Goal: Find specific page/section: Find specific page/section

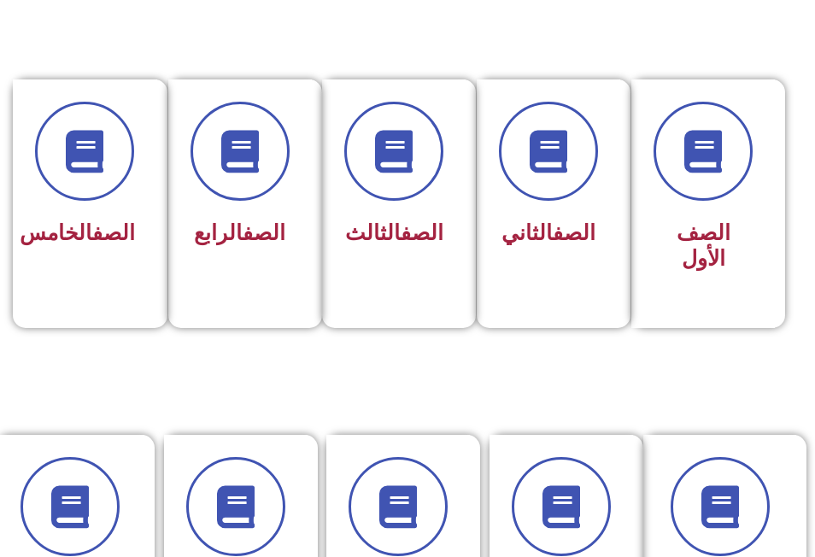
scroll to position [427, 0]
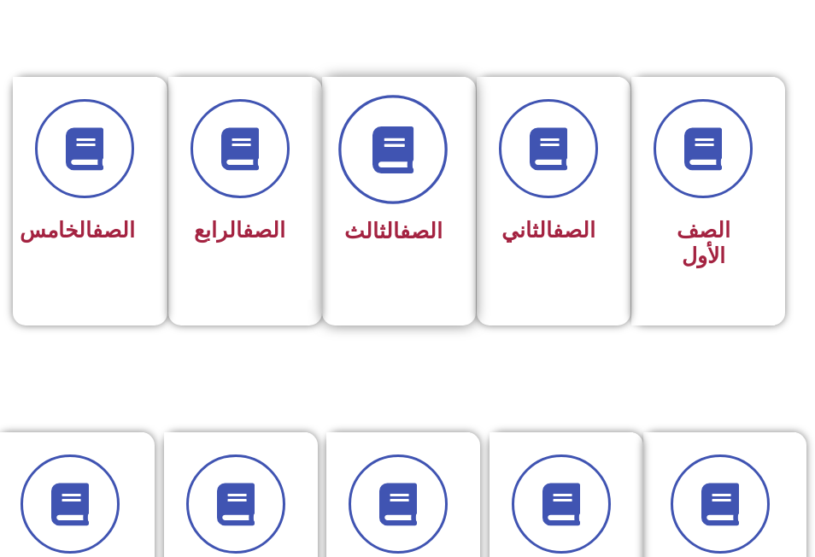
click at [414, 152] on icon at bounding box center [393, 149] width 47 height 47
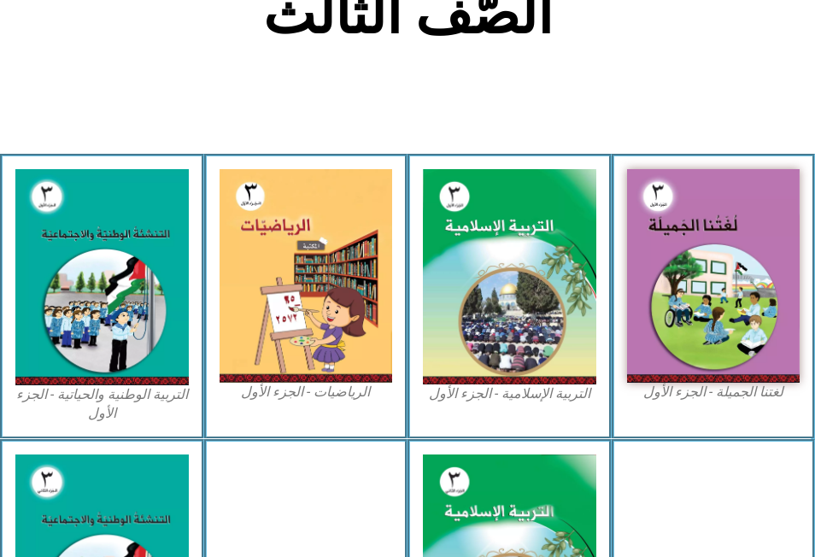
scroll to position [427, 0]
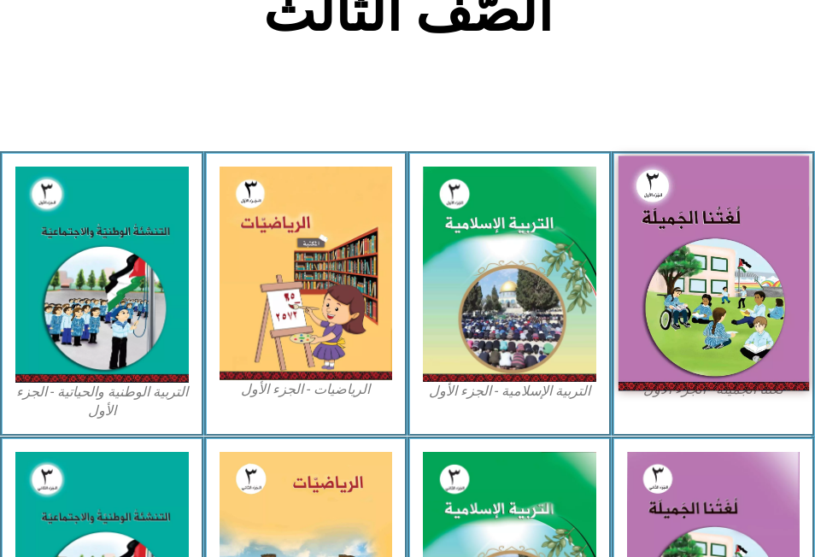
click at [772, 218] on img at bounding box center [713, 273] width 191 height 234
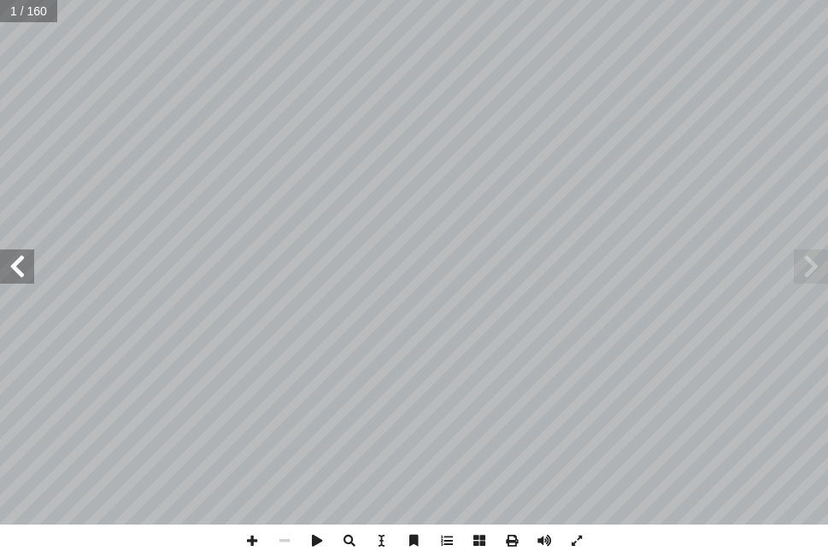
click at [18, 272] on span at bounding box center [17, 267] width 34 height 34
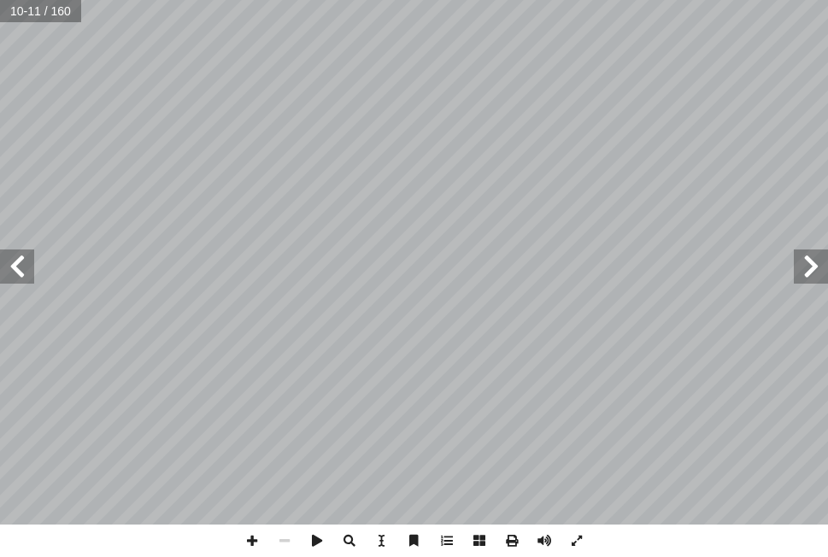
click at [18, 272] on span at bounding box center [17, 267] width 34 height 34
click at [22, 276] on span at bounding box center [17, 267] width 34 height 34
click at [810, 281] on span at bounding box center [811, 267] width 34 height 34
click at [284, 542] on span at bounding box center [284, 541] width 32 height 32
click at [285, 537] on span at bounding box center [284, 541] width 32 height 32
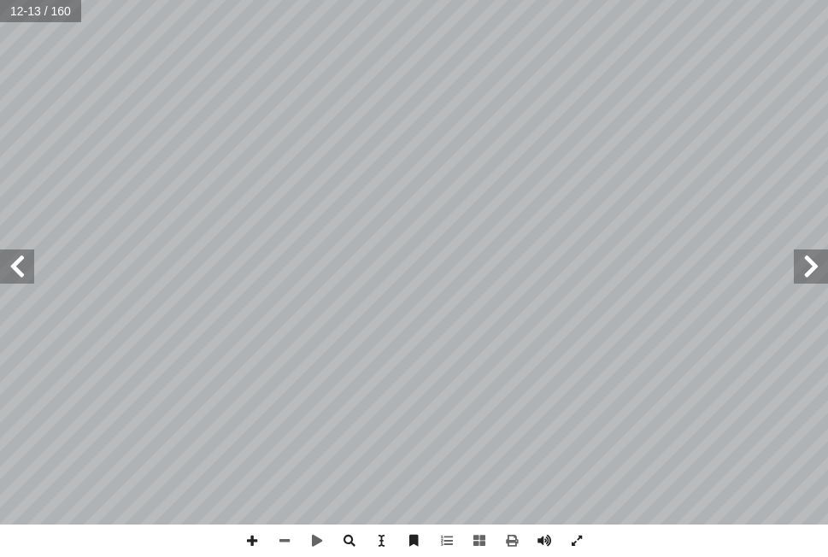
click at [11, 278] on span at bounding box center [17, 267] width 34 height 34
click at [17, 267] on span at bounding box center [17, 267] width 34 height 34
click at [18, 274] on span at bounding box center [17, 267] width 34 height 34
click at [820, 274] on span at bounding box center [811, 267] width 34 height 34
click at [812, 268] on span at bounding box center [811, 267] width 34 height 34
